Goal: Find specific page/section: Find specific page/section

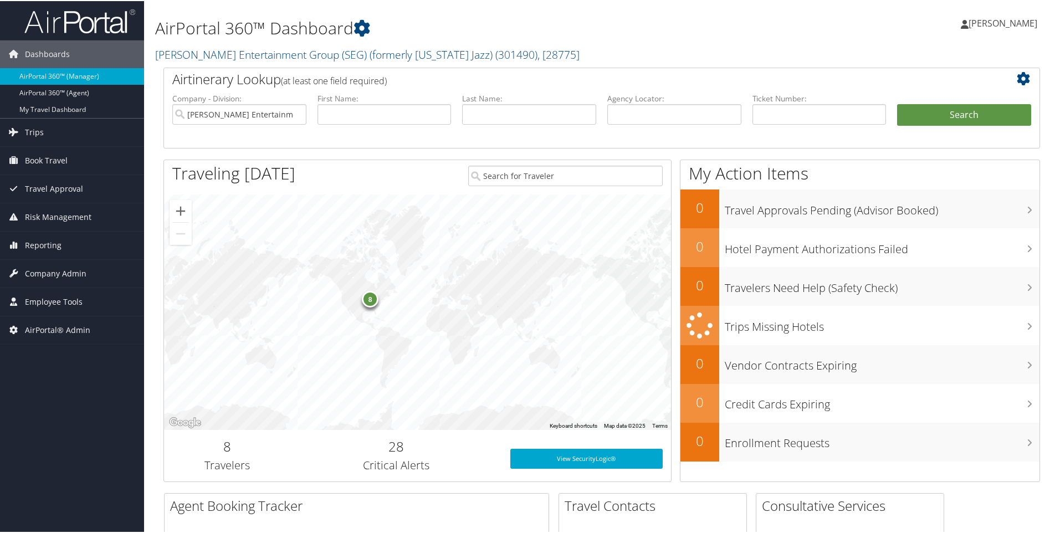
click at [509, 51] on h2 "Smith Entertainment Group (SEG) (formerly Utah Jazz) ( 301490 ) , [ 28775 ]" at bounding box center [453, 52] width 596 height 19
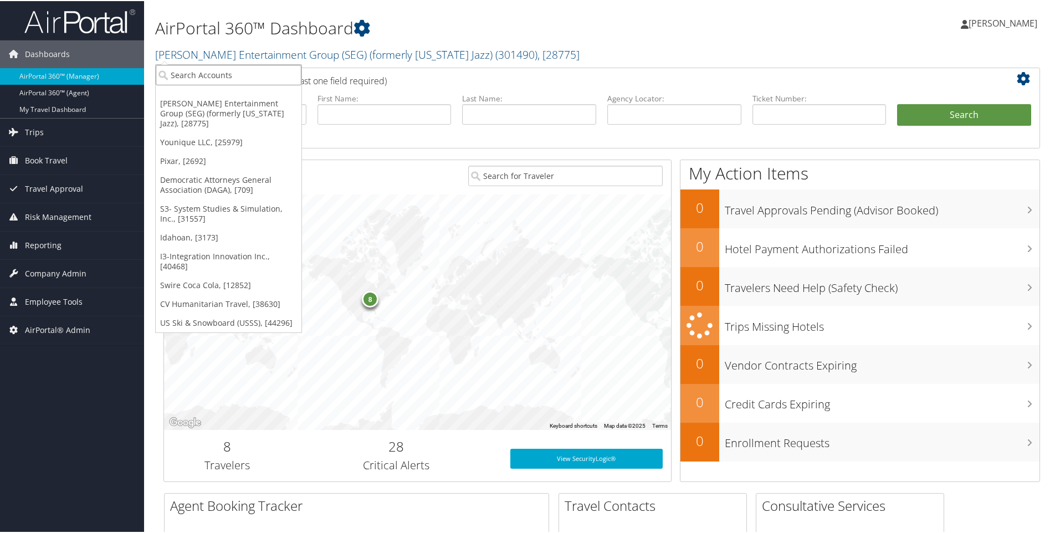
click at [238, 75] on input "search" at bounding box center [229, 74] width 146 height 20
type input "u"
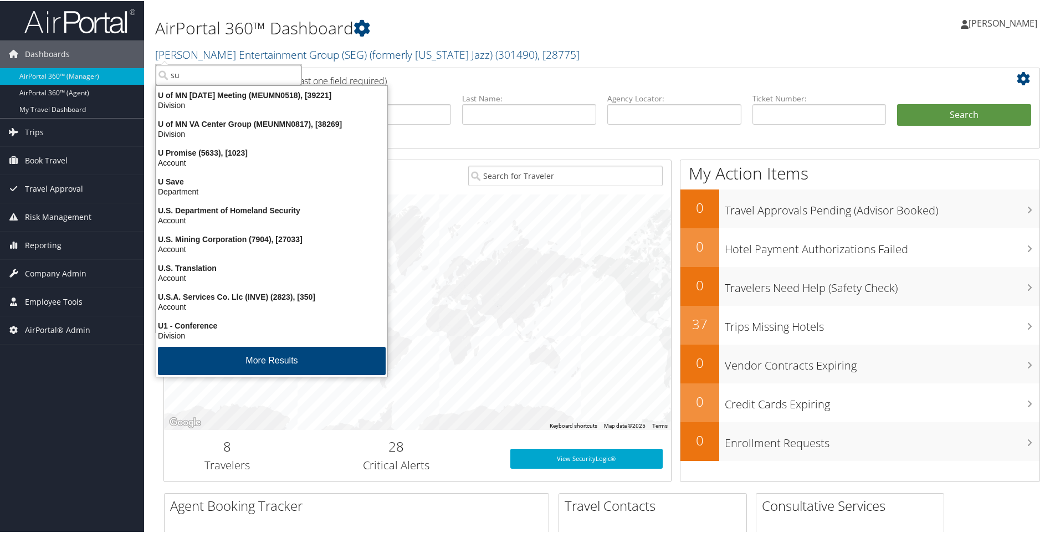
type input "sup"
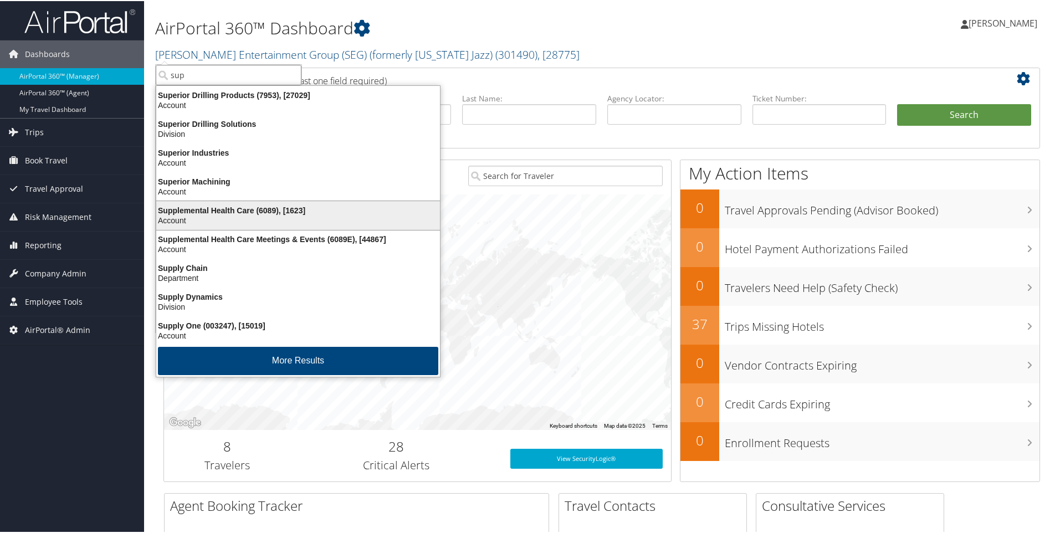
click at [230, 213] on div "Supplemental Health Care (6089), [1623]" at bounding box center [298, 209] width 297 height 10
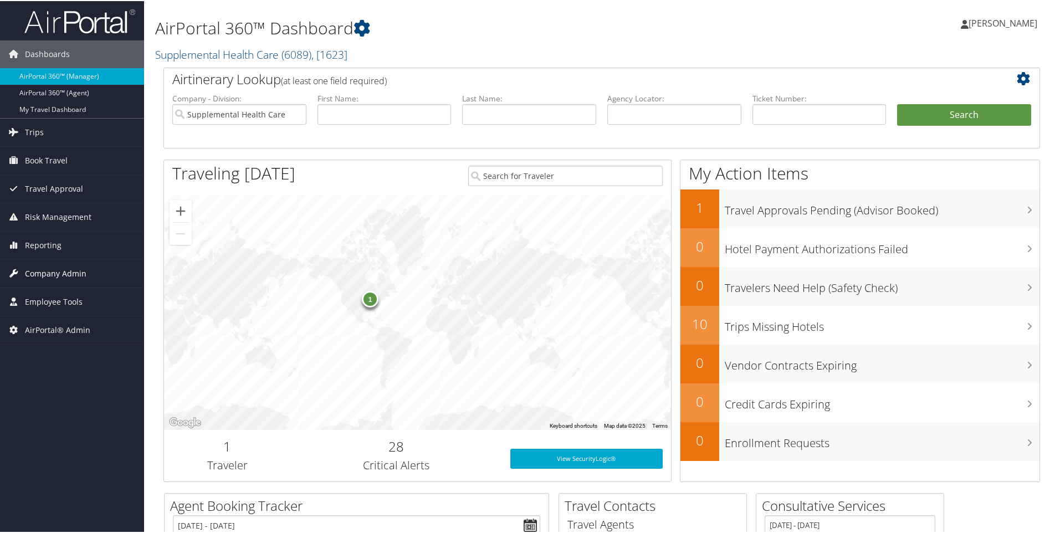
click at [46, 269] on span "Company Admin" at bounding box center [55, 273] width 61 height 28
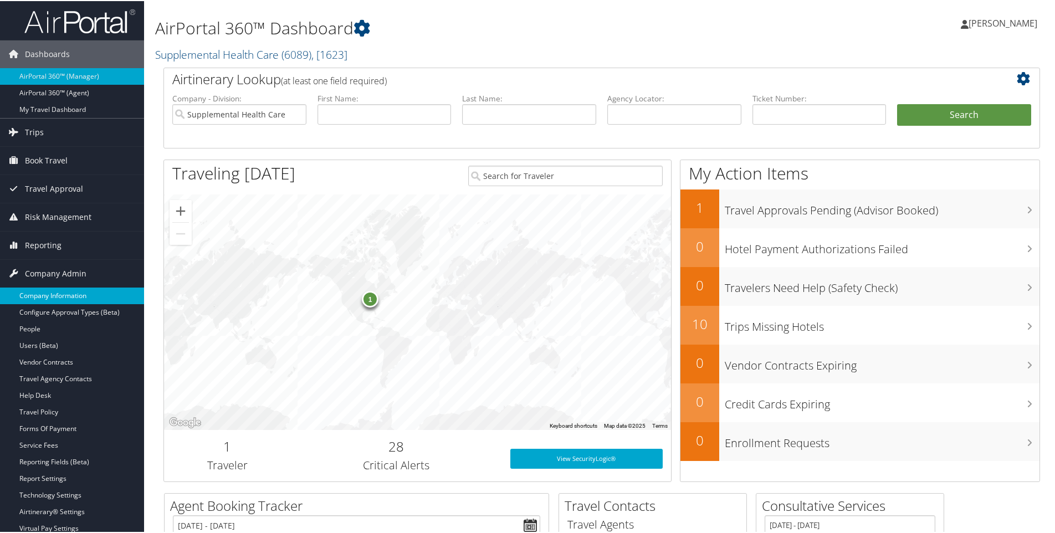
click at [48, 294] on link "Company Information" at bounding box center [72, 294] width 144 height 17
